Goal: Register for event/course

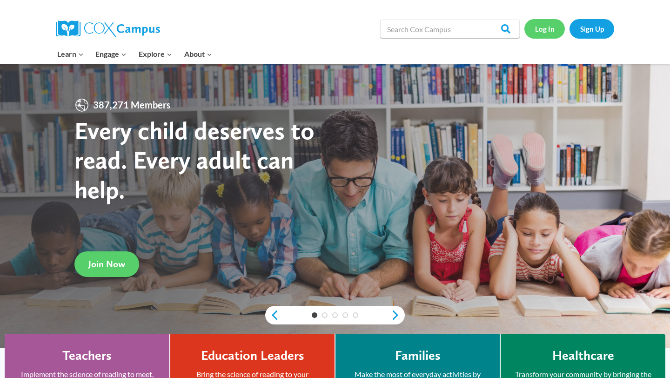
click at [553, 26] on link "Log In" at bounding box center [545, 28] width 41 height 19
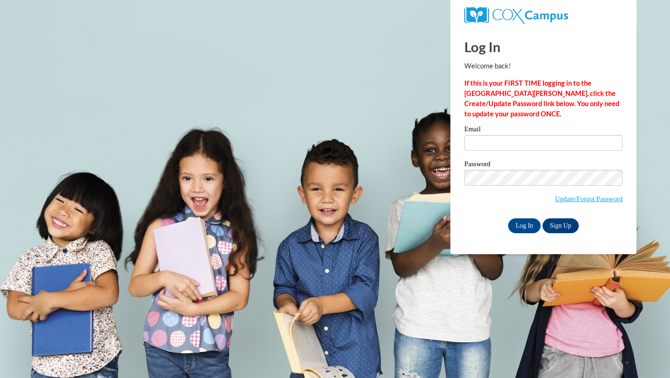
click at [505, 135] on input "Email" at bounding box center [544, 143] width 158 height 16
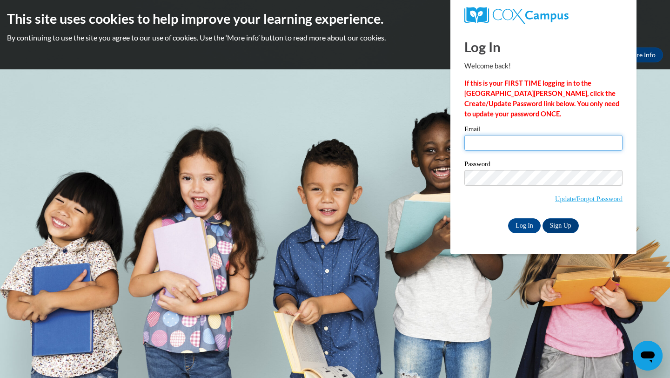
type input "adkare5705@ung.edu"
click at [529, 165] on label "Password" at bounding box center [544, 165] width 158 height 9
click at [525, 227] on input "Log In" at bounding box center [524, 225] width 33 height 15
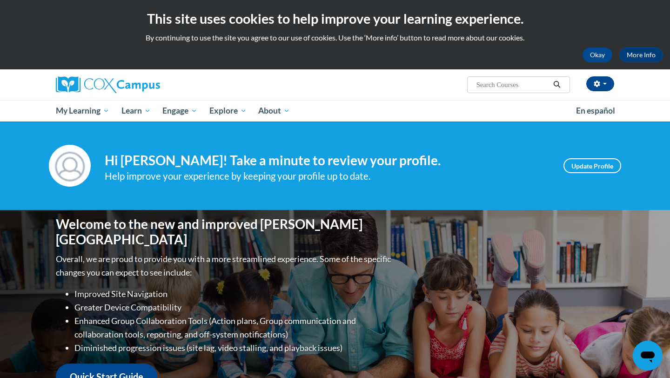
click at [521, 86] on input "Search..." at bounding box center [513, 84] width 74 height 11
type input "phonics"
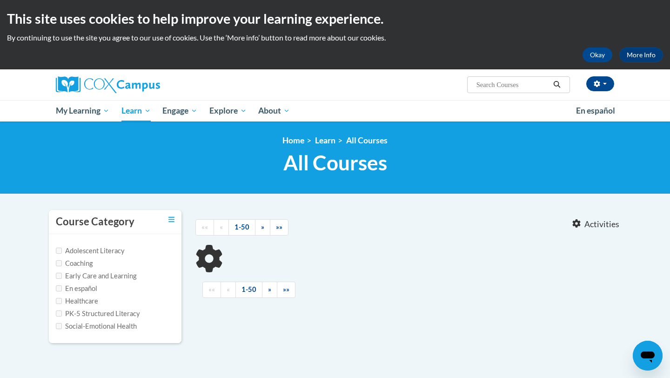
type input "phonics"
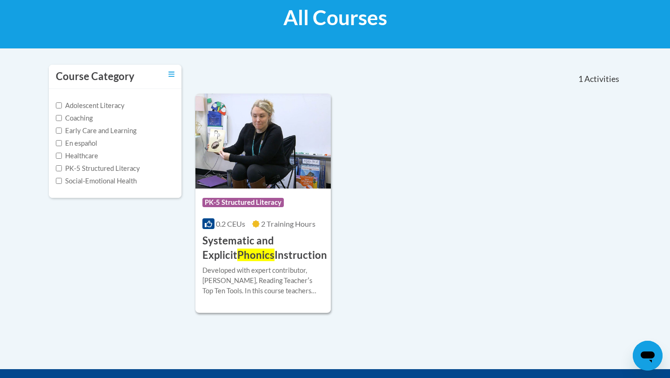
scroll to position [160, 0]
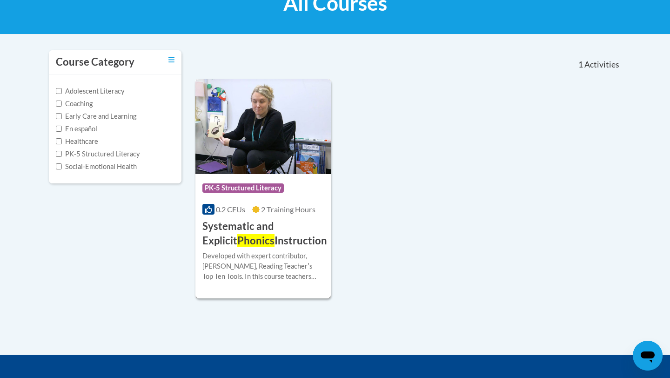
click at [264, 227] on h3 "Systematic and Explicit Phonics Instruction" at bounding box center [265, 233] width 125 height 29
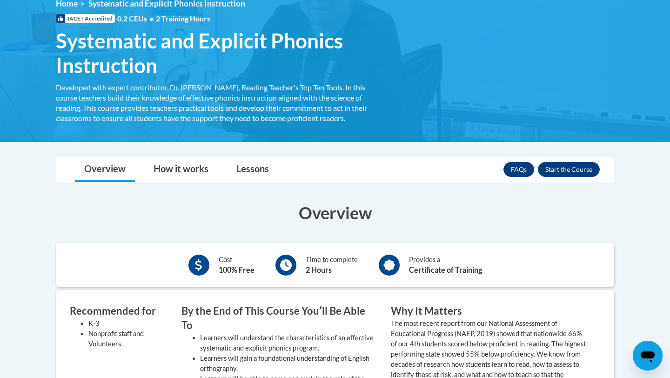
scroll to position [146, 0]
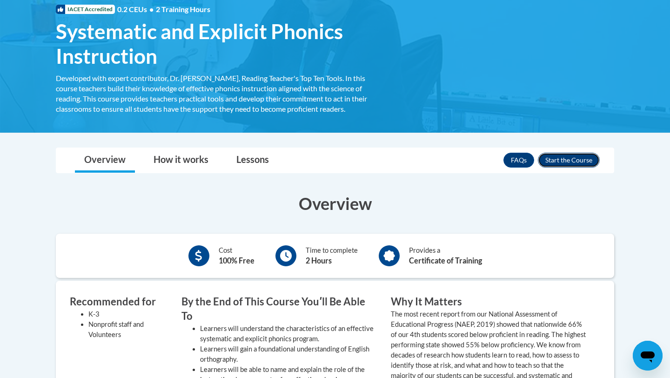
click at [569, 162] on button "Enroll" at bounding box center [569, 160] width 62 height 15
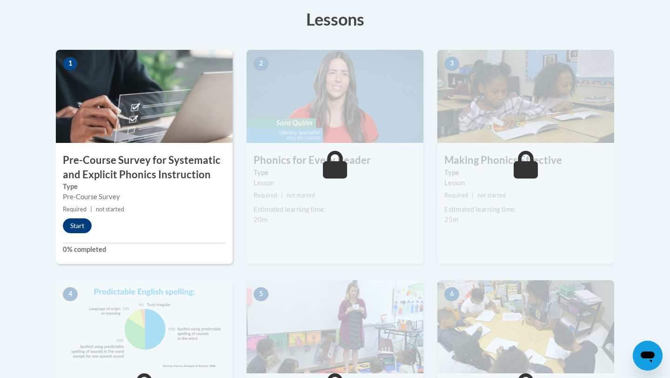
scroll to position [254, 0]
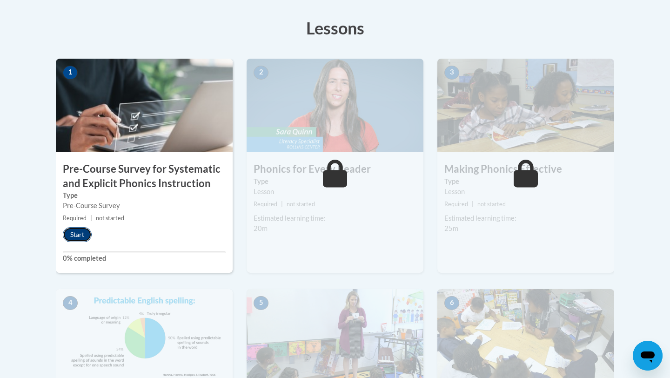
click at [73, 235] on button "Start" at bounding box center [77, 234] width 29 height 15
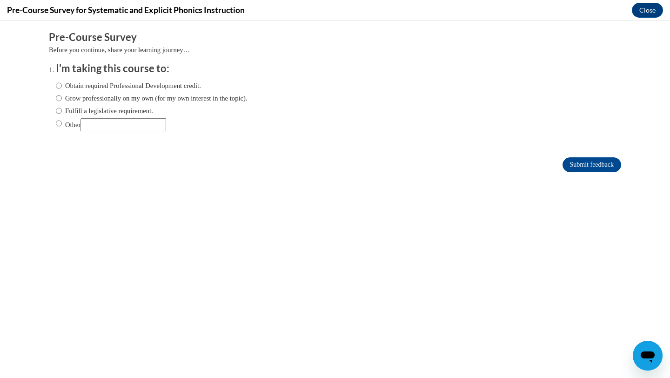
scroll to position [0, 0]
click at [70, 125] on label "Other" at bounding box center [111, 124] width 110 height 13
click at [62, 125] on input "Other" at bounding box center [59, 123] width 6 height 10
radio input "true"
click at [124, 128] on input "Other" at bounding box center [124, 124] width 86 height 13
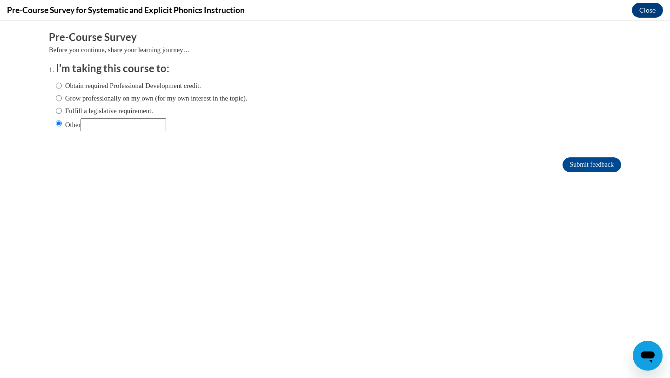
type input "student"
click at [598, 163] on input "Submit feedback" at bounding box center [592, 164] width 59 height 15
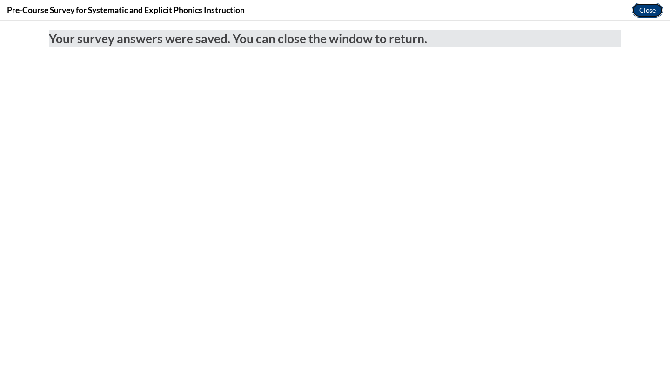
click at [638, 11] on button "Close" at bounding box center [647, 10] width 31 height 15
